Goal: Task Accomplishment & Management: Complete application form

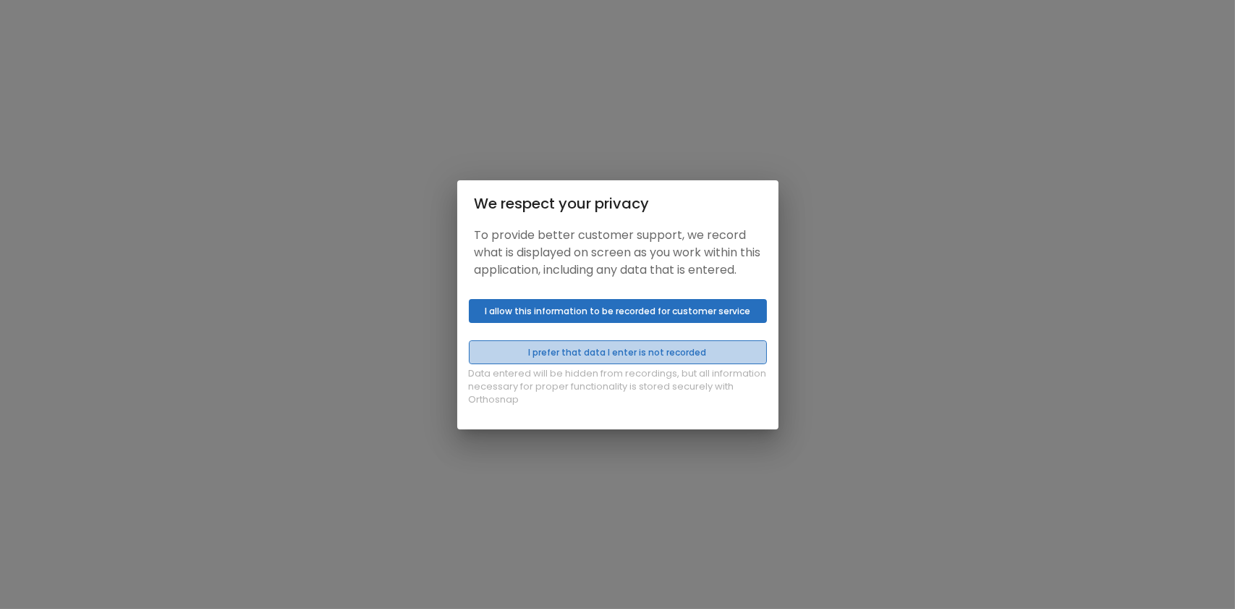
click at [682, 358] on button "I prefer that data I enter is not recorded" at bounding box center [618, 352] width 298 height 24
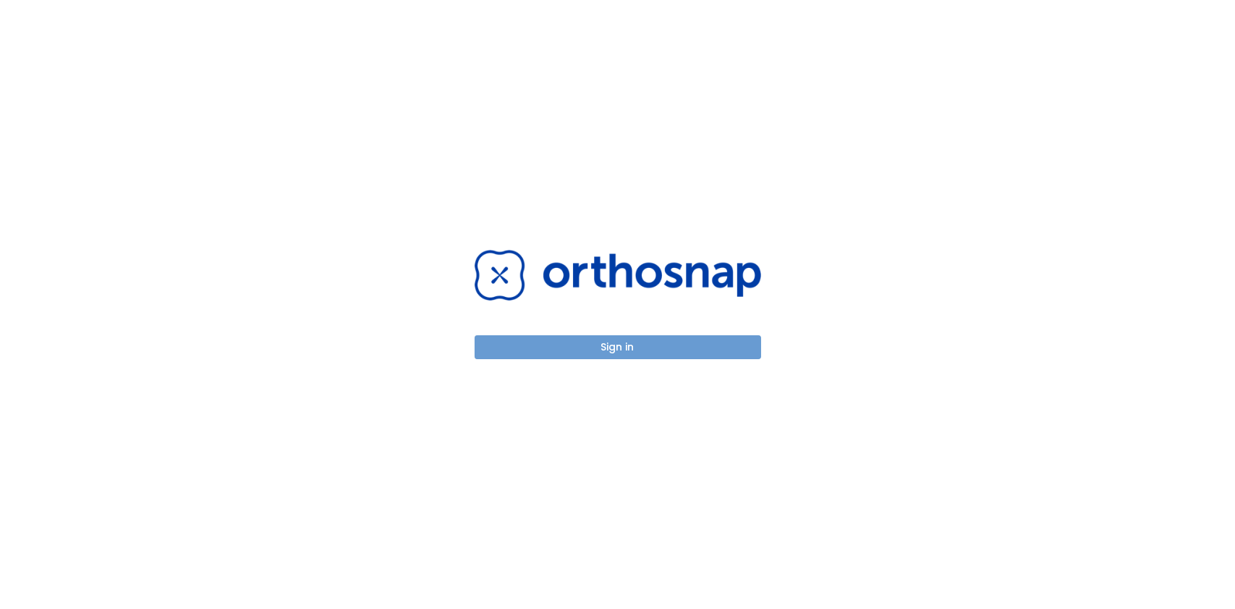
click at [627, 345] on button "Sign in" at bounding box center [618, 347] width 287 height 24
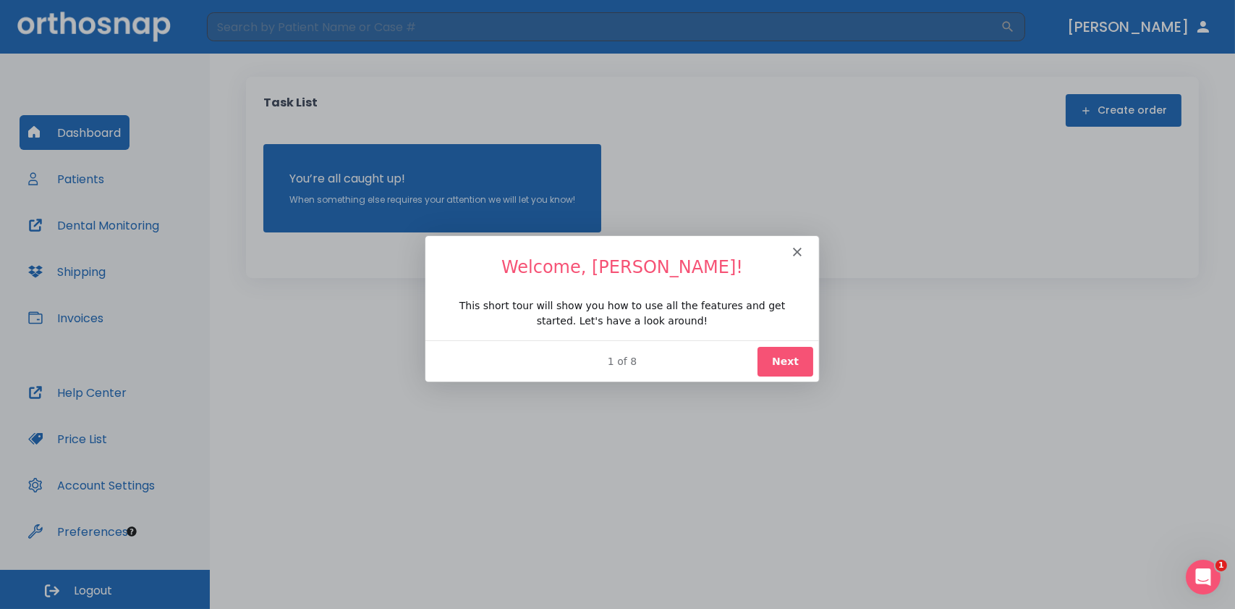
click at [793, 352] on button "Next" at bounding box center [784, 360] width 56 height 30
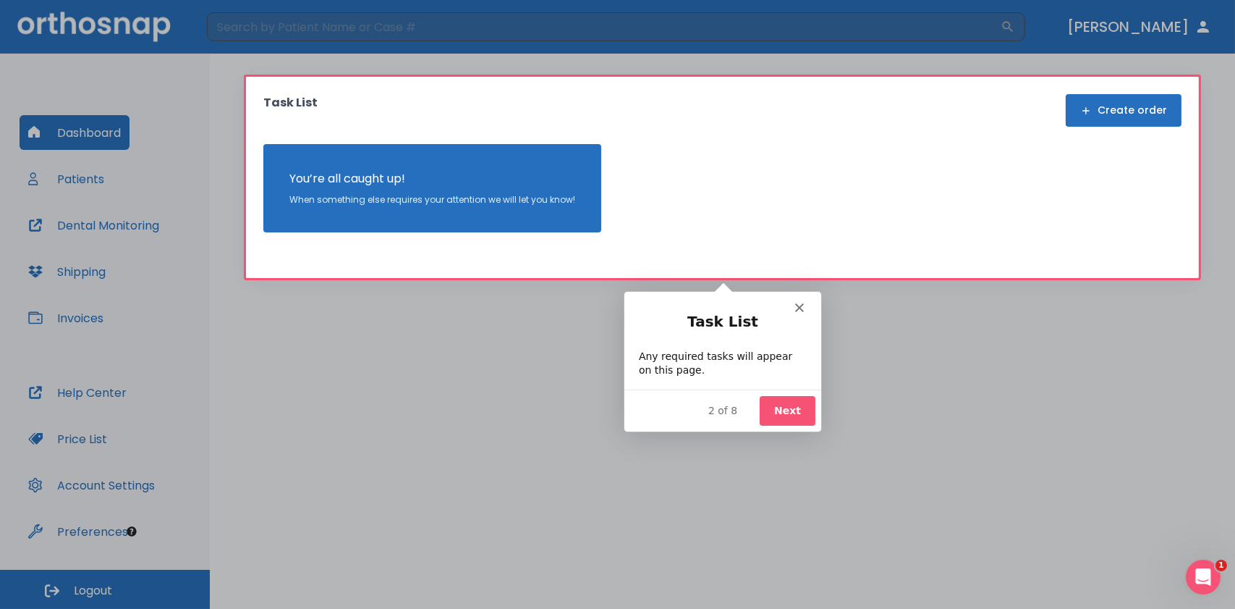
click at [798, 397] on button "Next" at bounding box center [786, 409] width 56 height 30
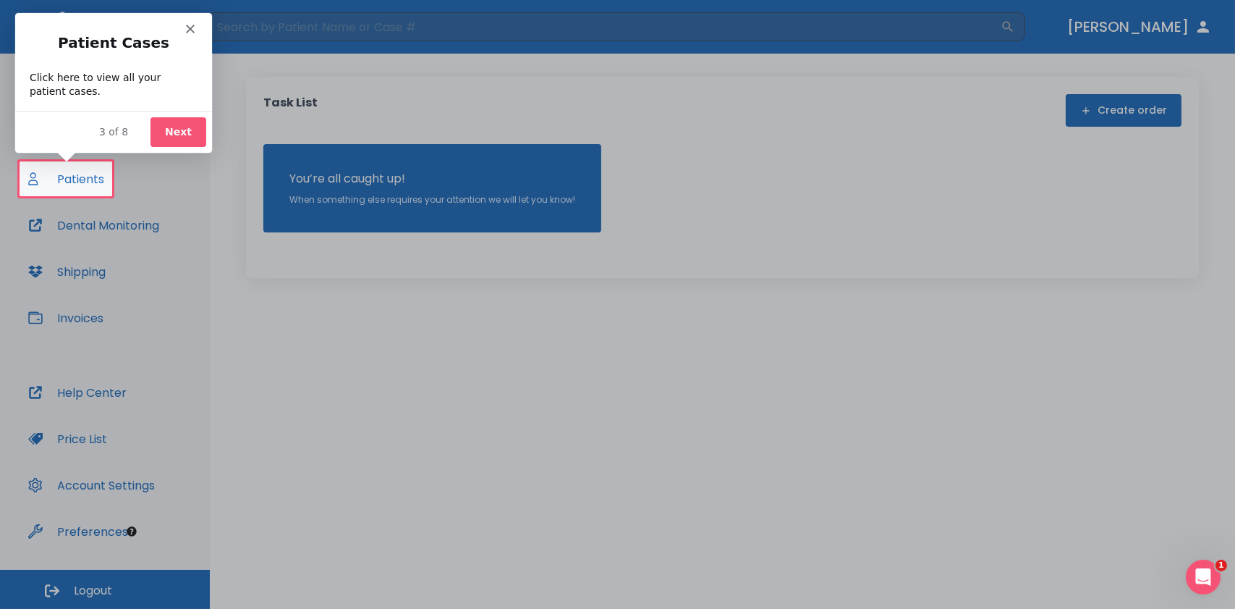
click at [176, 124] on button "Next" at bounding box center [178, 132] width 56 height 30
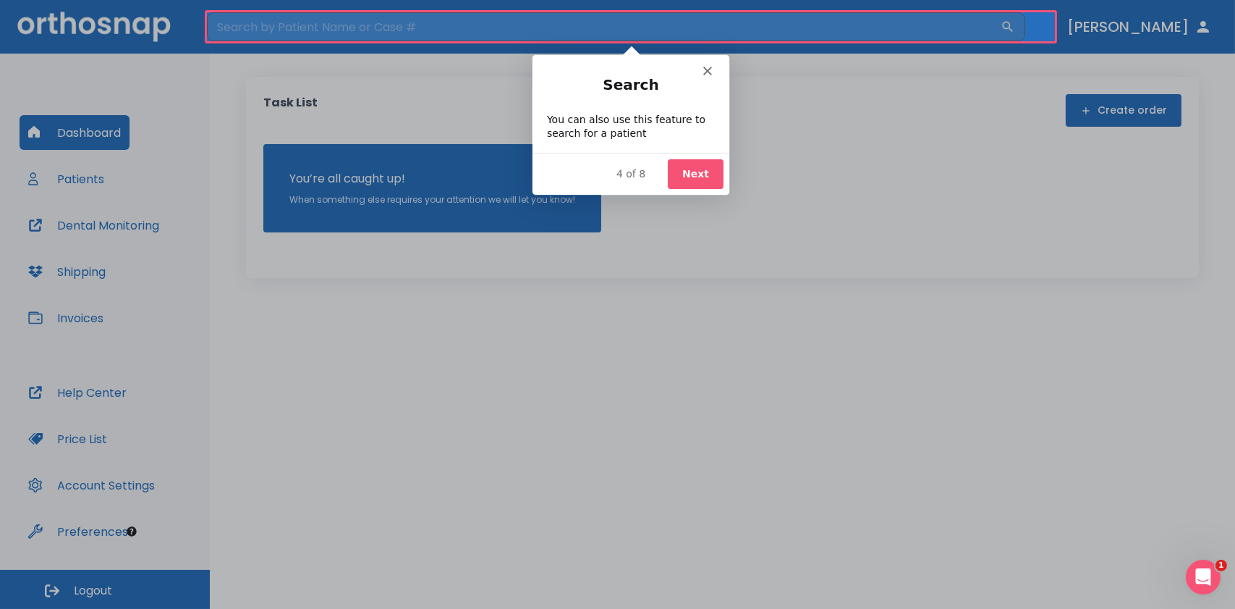
click at [688, 169] on button "Next" at bounding box center [695, 173] width 56 height 30
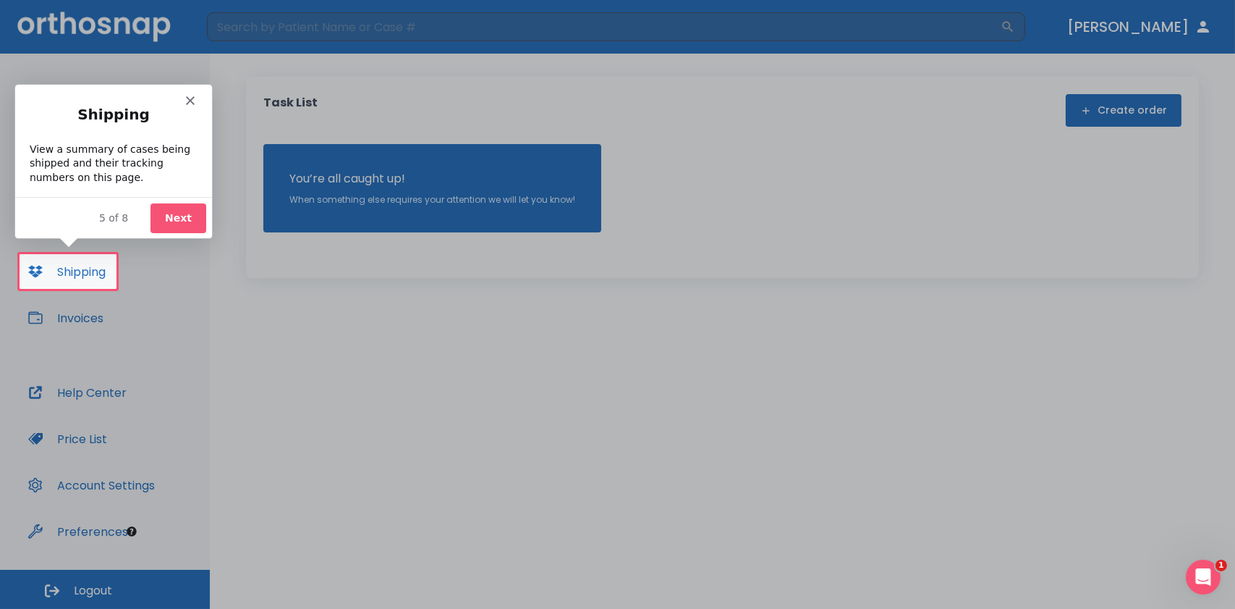
click at [163, 221] on button "Next" at bounding box center [178, 217] width 56 height 30
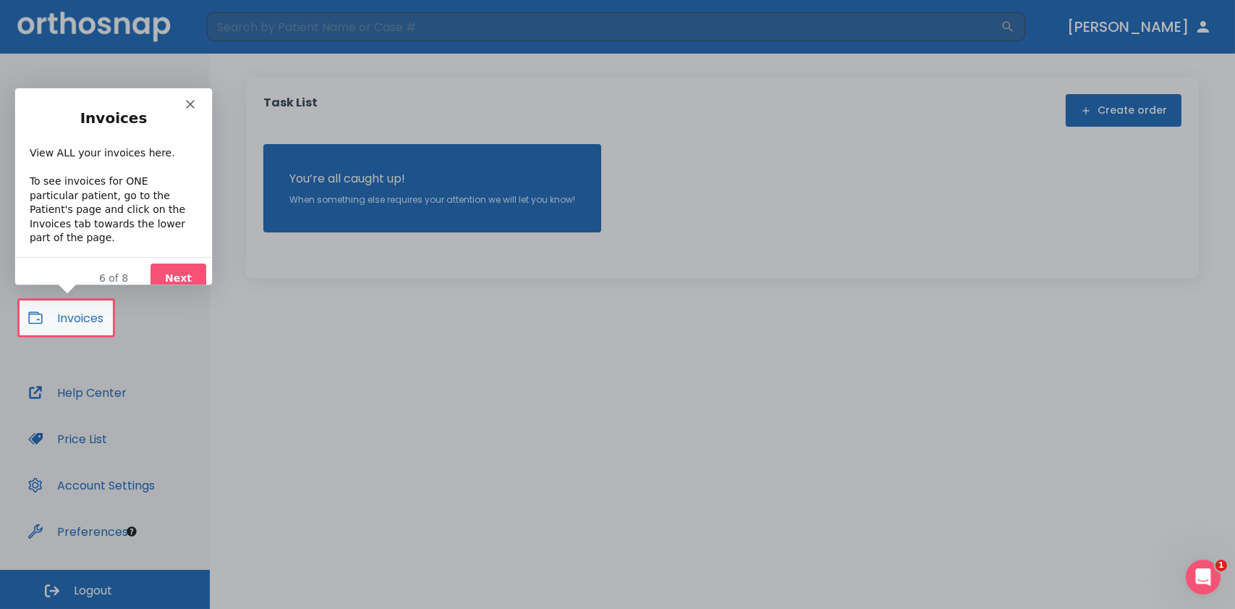
click at [174, 263] on button "Next" at bounding box center [178, 278] width 56 height 30
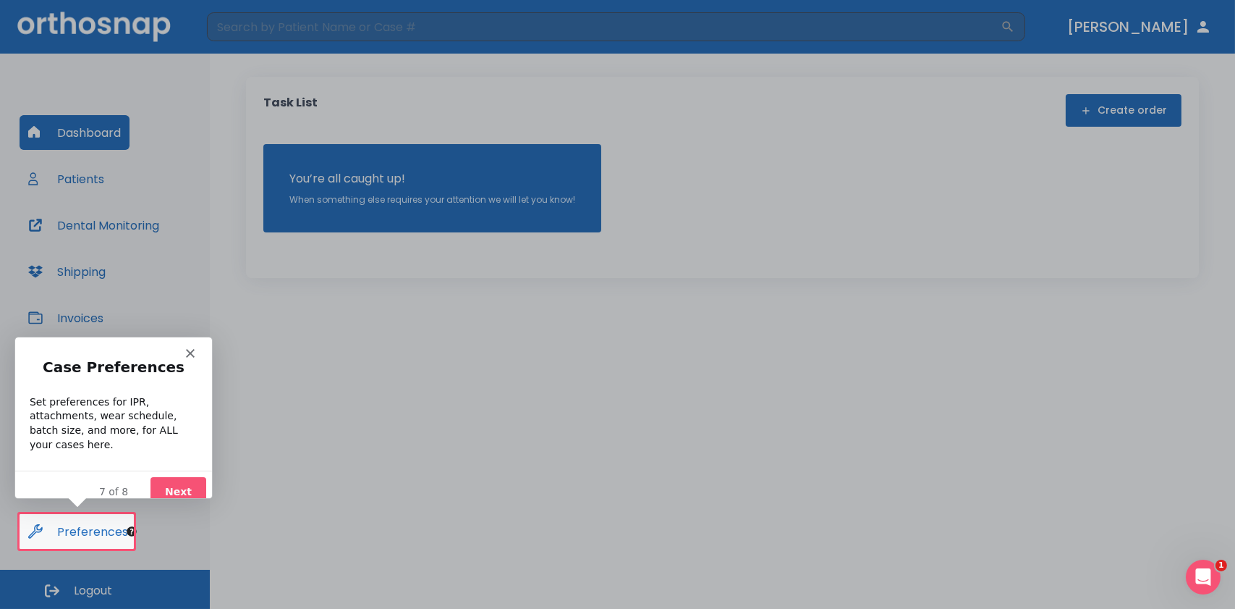
click at [181, 476] on button "Next" at bounding box center [178, 491] width 56 height 30
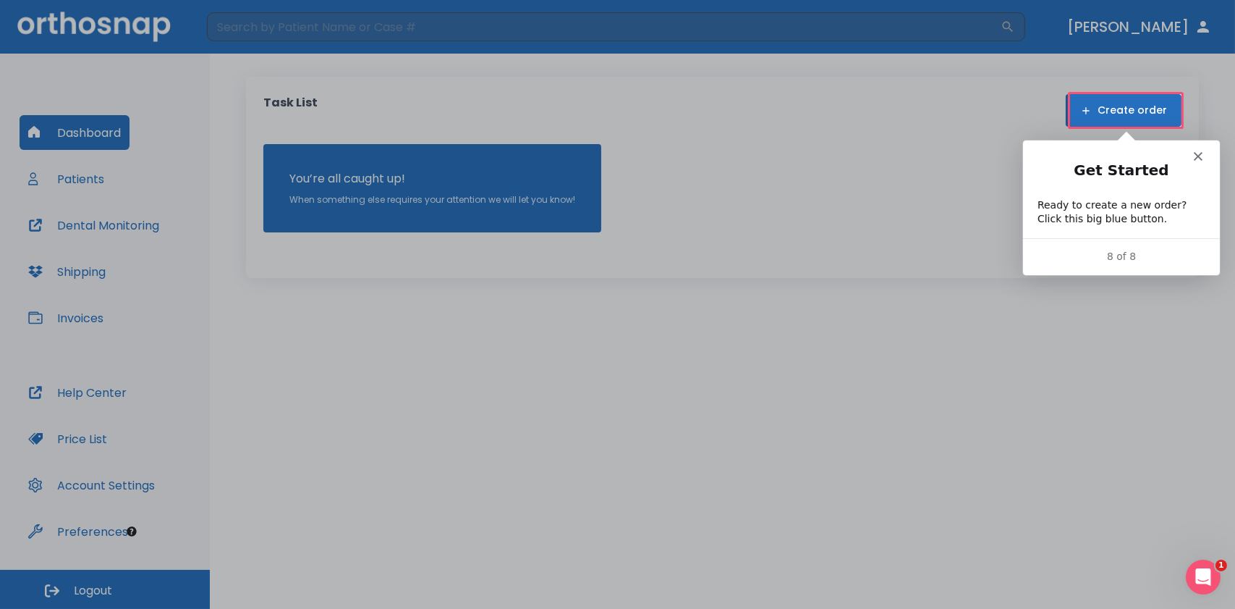
click at [1202, 154] on div "Intercom messenger" at bounding box center [1121, 149] width 197 height 20
click at [1194, 153] on icon "Close" at bounding box center [1197, 155] width 9 height 9
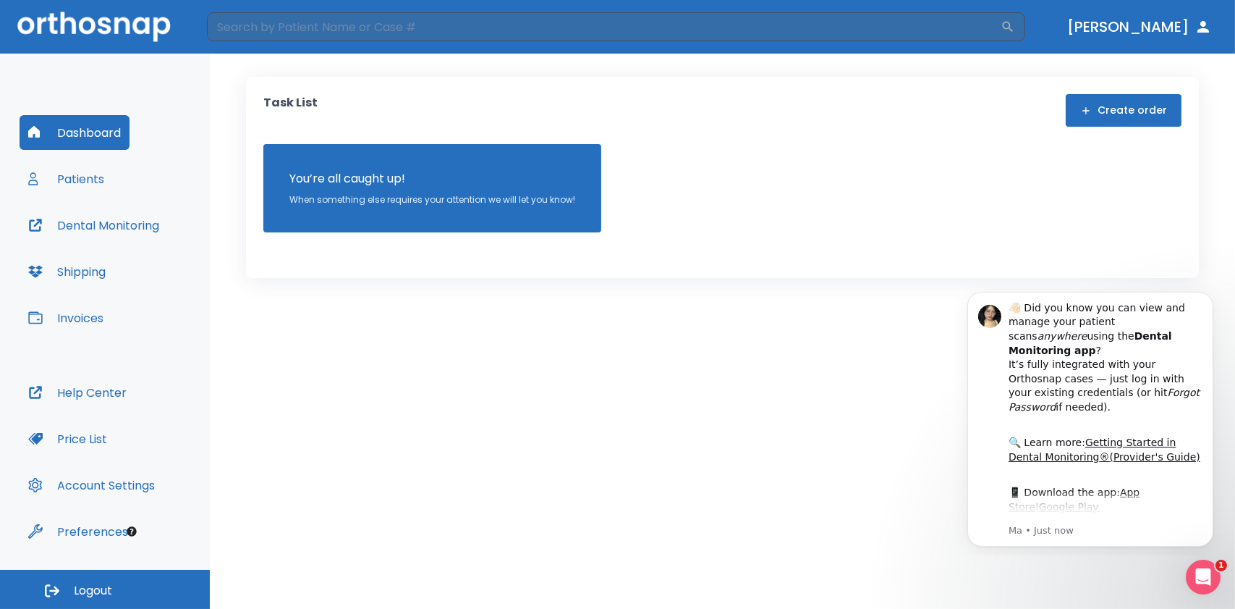
click at [926, 227] on div "You’re all caught up! When something else requires your attention we will let y…" at bounding box center [722, 188] width 918 height 88
click at [1124, 112] on button "Create order" at bounding box center [1124, 110] width 116 height 33
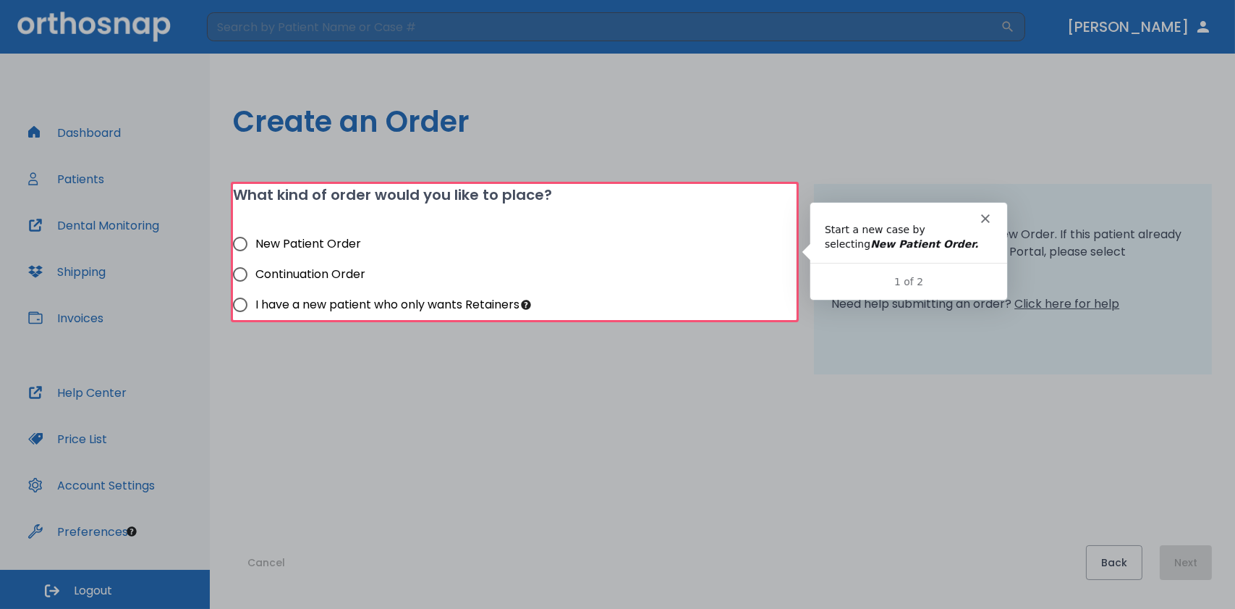
click at [242, 244] on input "New Patient Order" at bounding box center [240, 244] width 30 height 30
radio input "true"
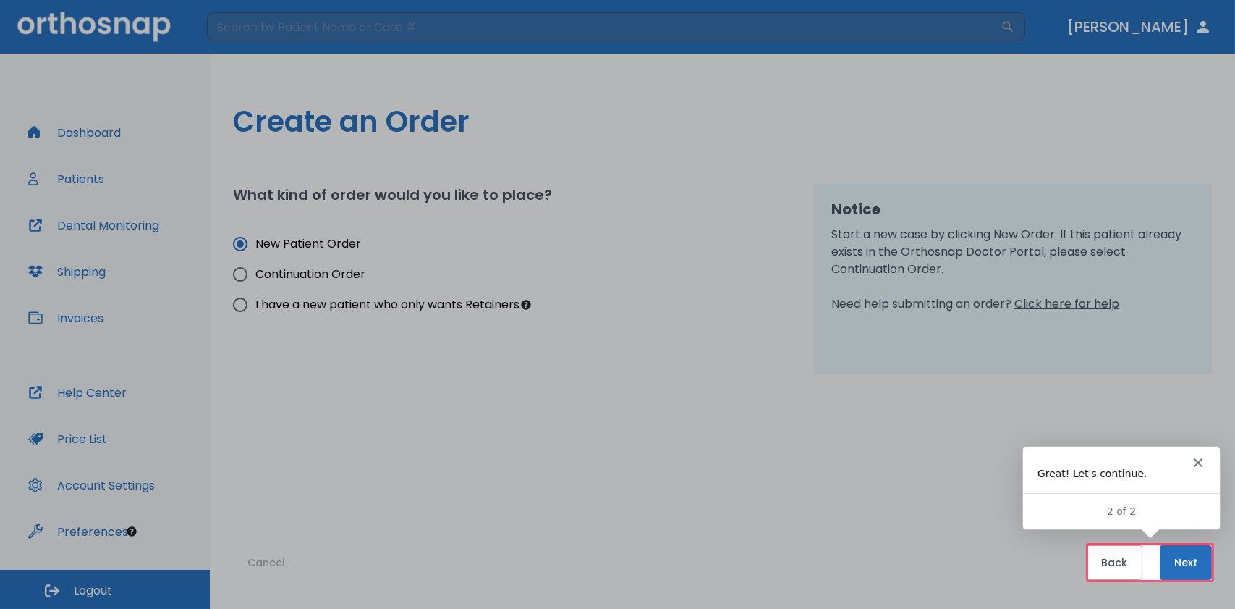
click at [1204, 561] on button "Next" at bounding box center [1186, 562] width 52 height 35
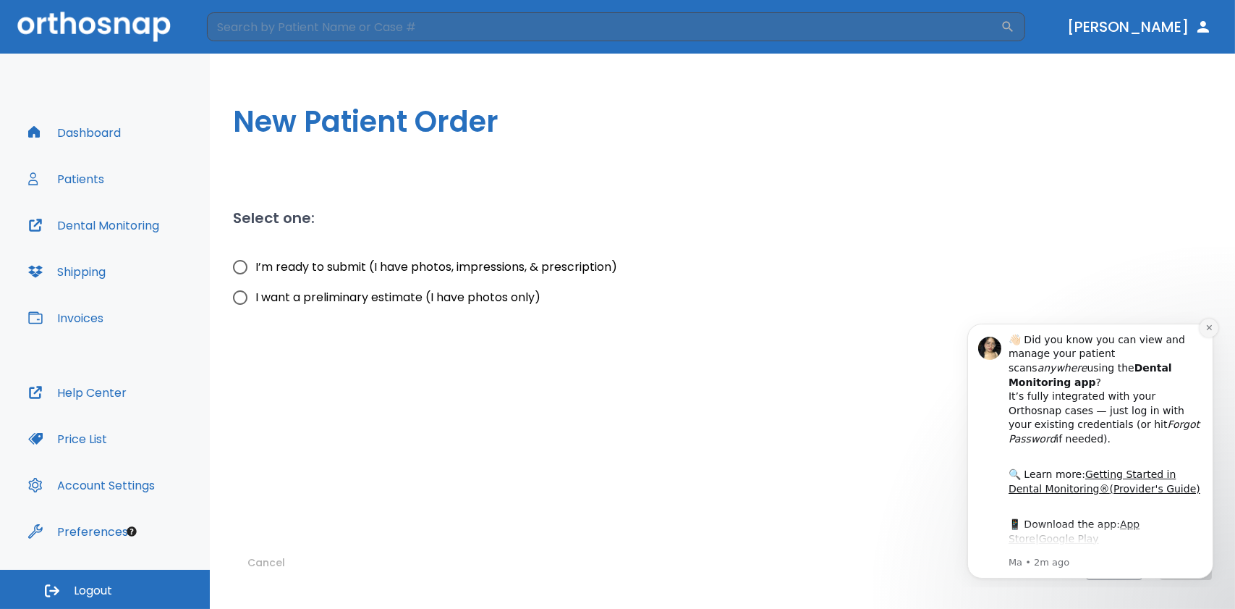
click at [1210, 328] on icon "Dismiss notification" at bounding box center [1208, 326] width 5 height 5
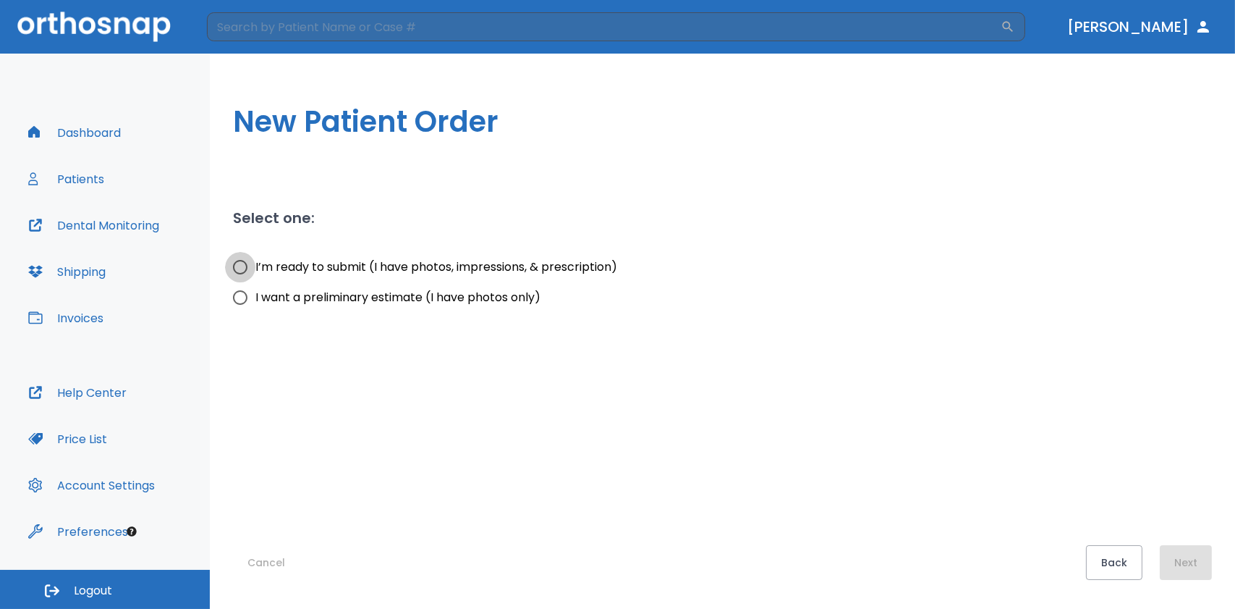
click at [238, 263] on input "I’m ready to submit (I have photos, impressions, & prescription)" at bounding box center [240, 267] width 30 height 30
radio input "true"
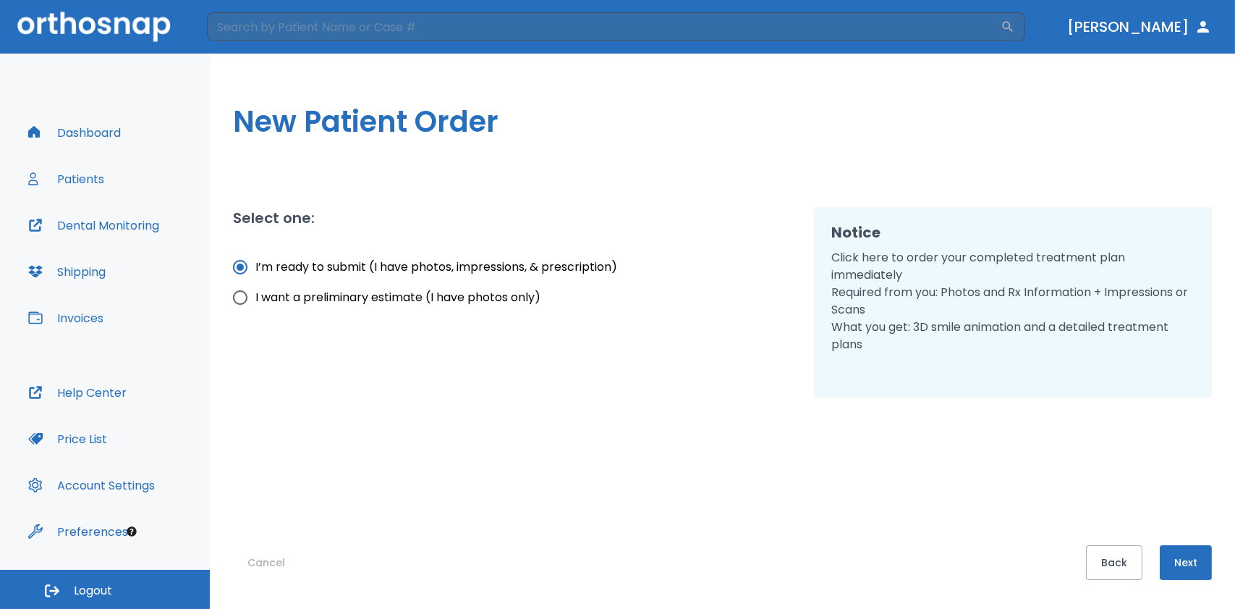
click at [1195, 565] on button "Next" at bounding box center [1186, 562] width 52 height 35
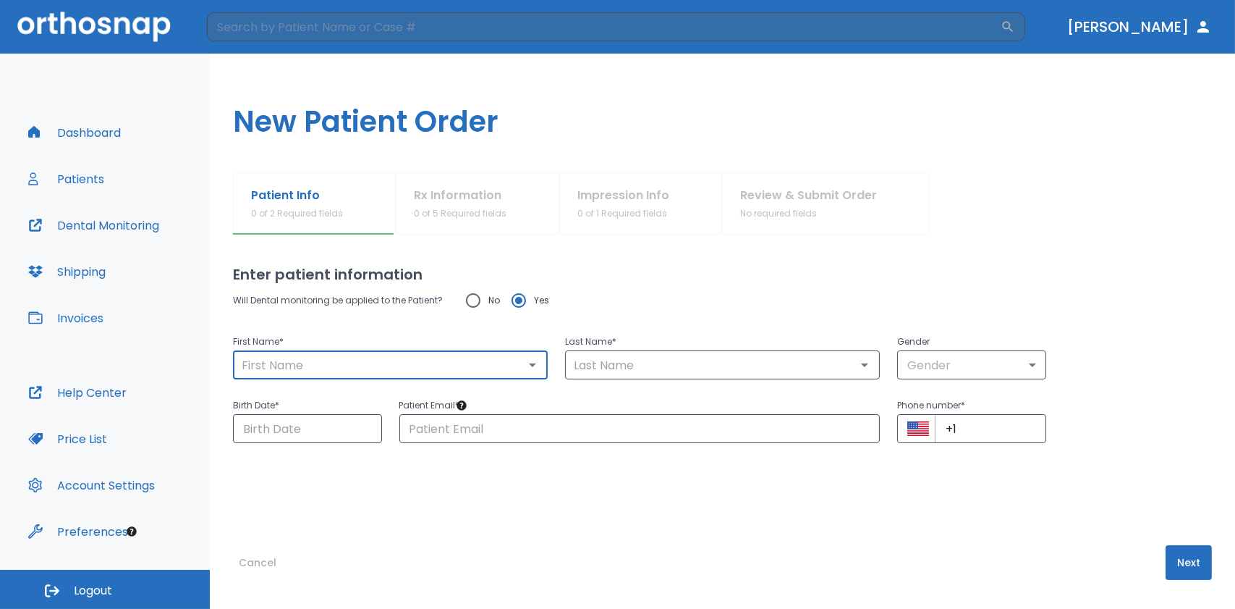
click at [454, 371] on input "text" at bounding box center [390, 365] width 306 height 20
